Goal: Transaction & Acquisition: Purchase product/service

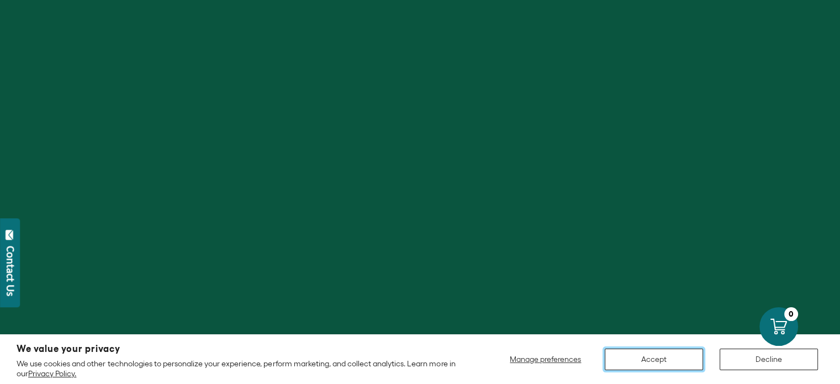
click at [681, 357] on button "Accept" at bounding box center [654, 360] width 98 height 22
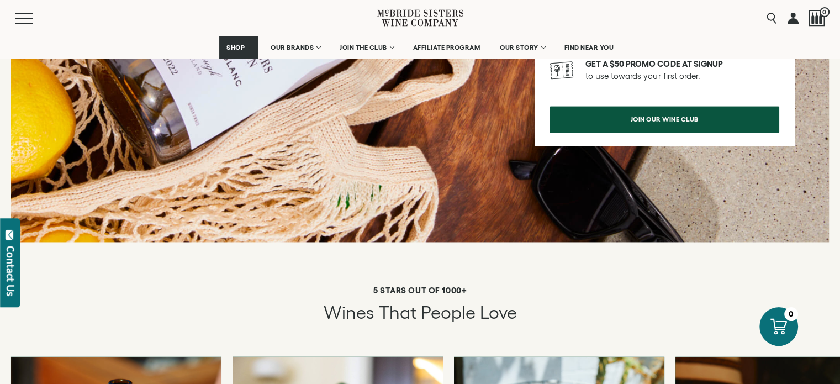
scroll to position [1326, 0]
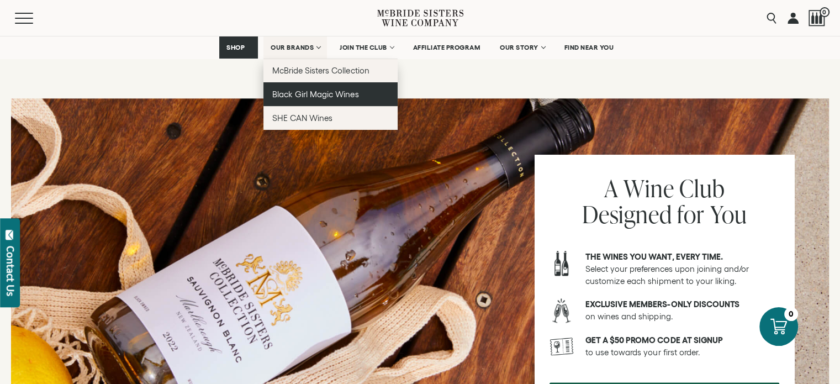
click at [299, 94] on span "Black Girl Magic Wines" at bounding box center [315, 93] width 86 height 9
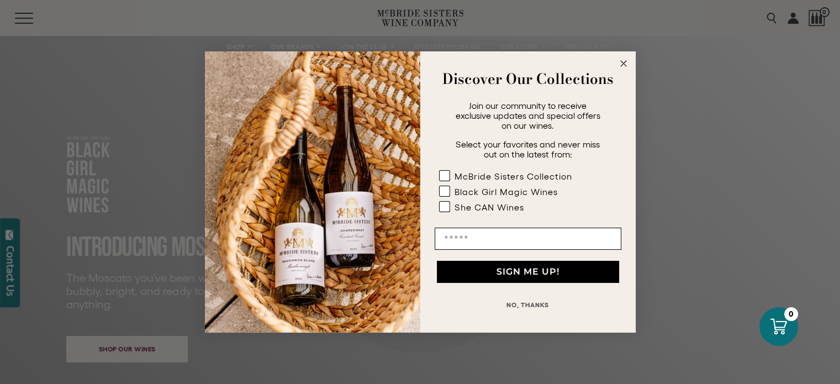
click at [622, 65] on icon "Close dialog" at bounding box center [624, 64] width 6 height 6
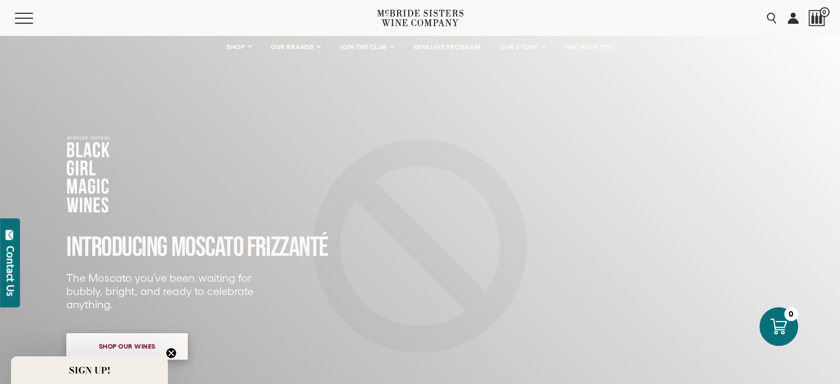
click at [134, 342] on span "Shop our wines" at bounding box center [128, 346] width 96 height 22
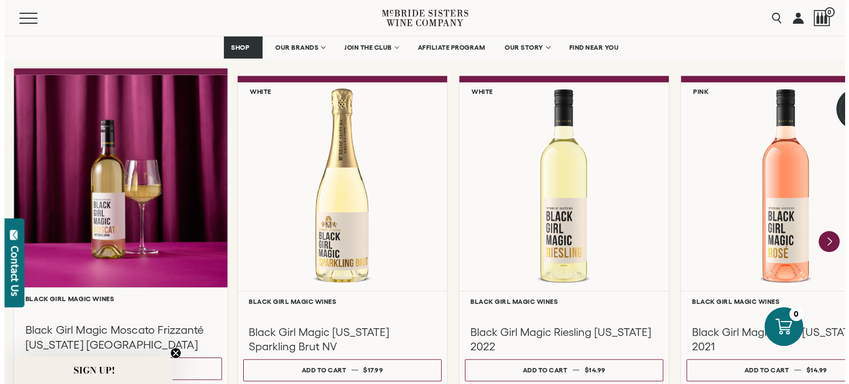
scroll to position [1009, 0]
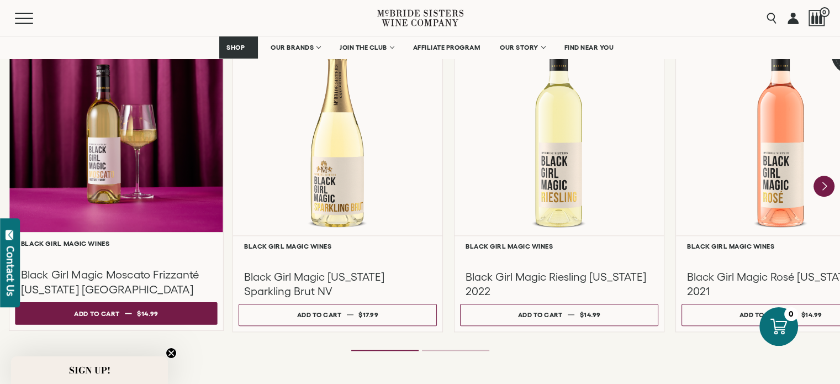
click at [98, 316] on div "Add to cart" at bounding box center [96, 313] width 45 height 17
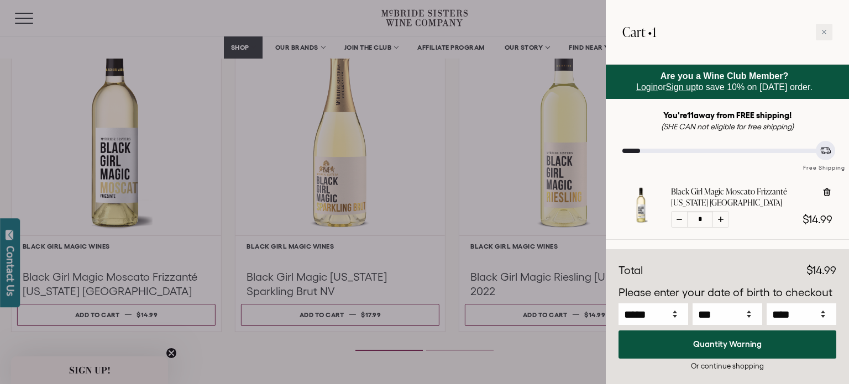
click at [197, 160] on div at bounding box center [424, 192] width 849 height 384
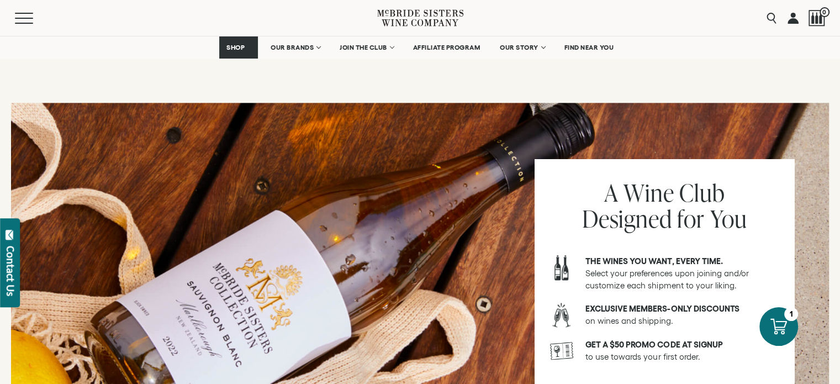
scroll to position [1377, 0]
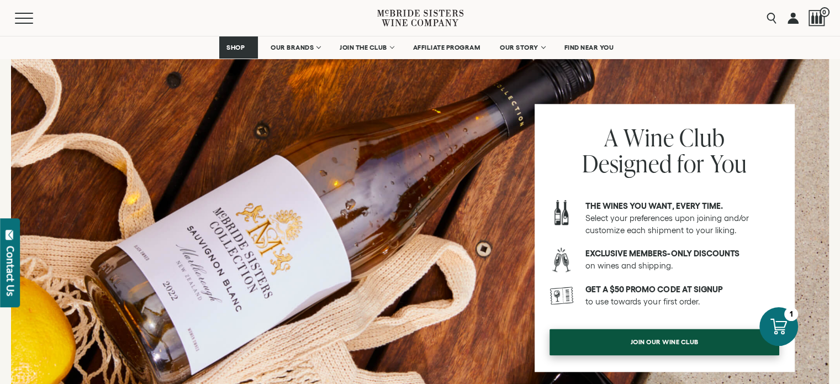
click at [649, 331] on span "Join our wine club" at bounding box center [665, 342] width 107 height 22
